Goal: Transaction & Acquisition: Purchase product/service

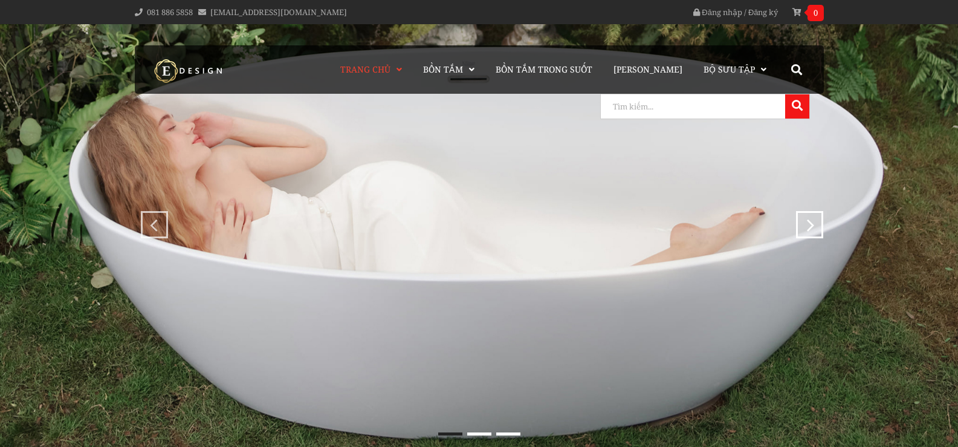
click at [774, 103] on input "search" at bounding box center [691, 106] width 181 height 24
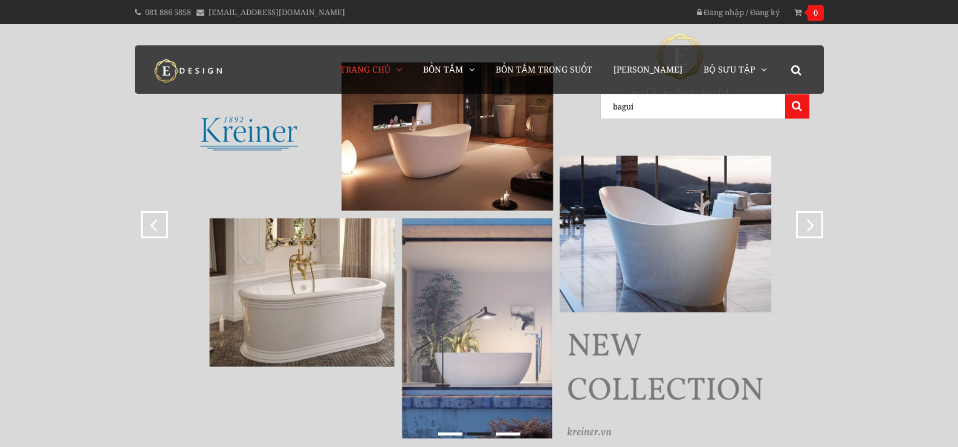
type input "bagui"
click at [785, 94] on button at bounding box center [797, 106] width 24 height 24
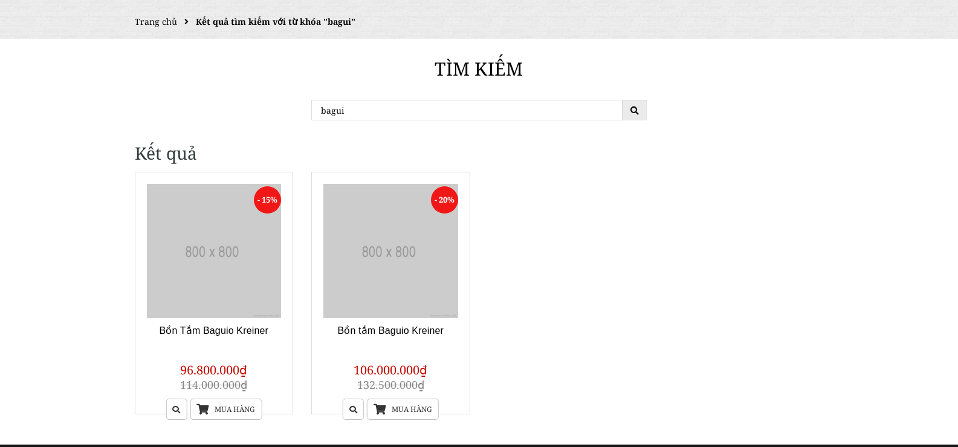
scroll to position [121, 0]
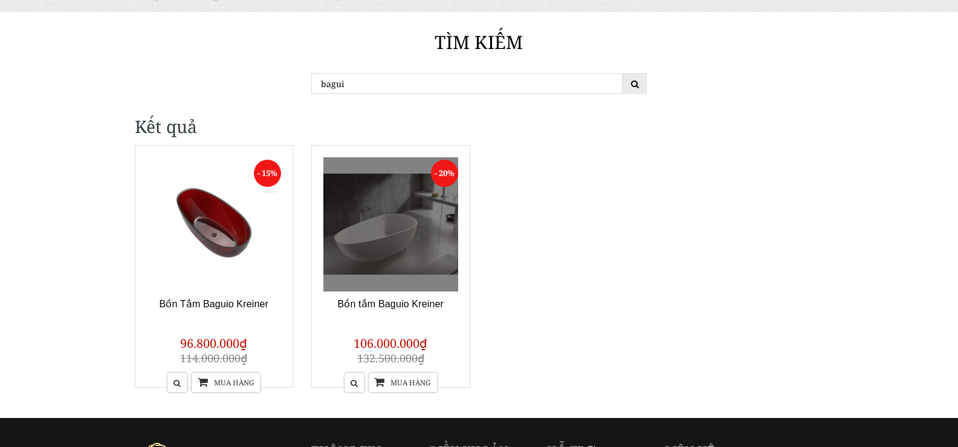
click at [392, 239] on link at bounding box center [390, 224] width 135 height 135
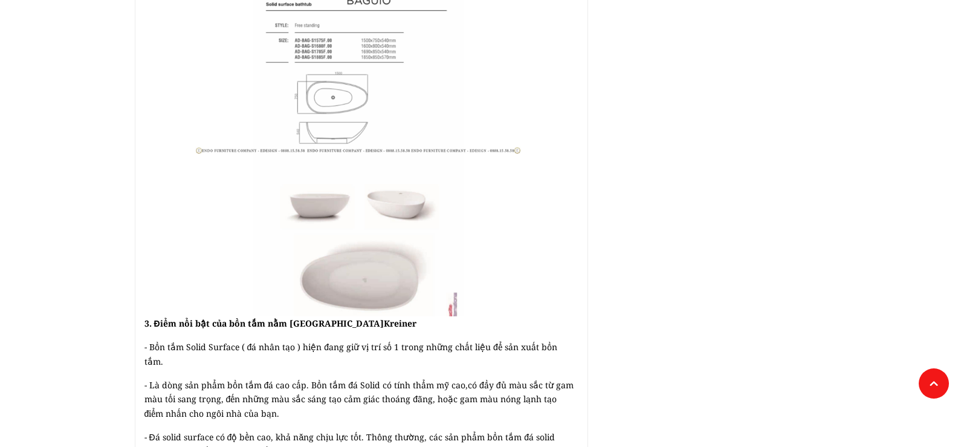
scroll to position [907, 0]
